Goal: Navigation & Orientation: Find specific page/section

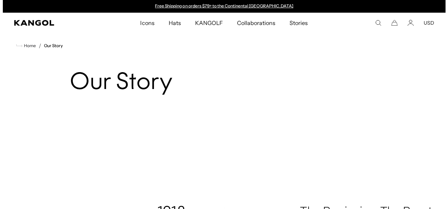
scroll to position [302, 0]
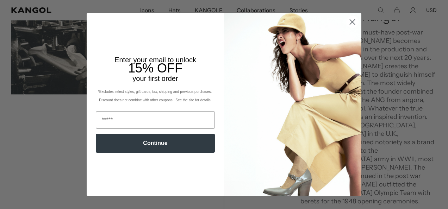
click at [350, 23] on circle "Close dialog" at bounding box center [353, 22] width 12 height 12
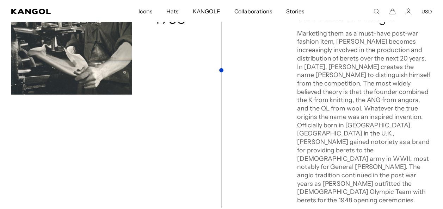
scroll to position [0, 0]
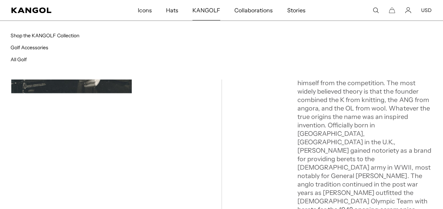
click at [209, 11] on span "KANGOLF" at bounding box center [206, 10] width 28 height 20
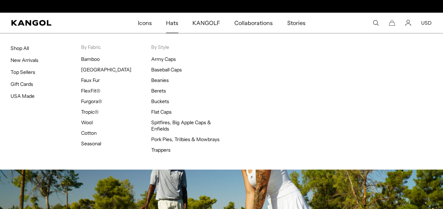
scroll to position [0, 145]
click at [20, 94] on link "USA Made" at bounding box center [23, 96] width 24 height 6
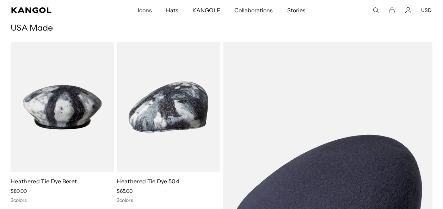
scroll to position [0, 145]
